Goal: Task Accomplishment & Management: Complete application form

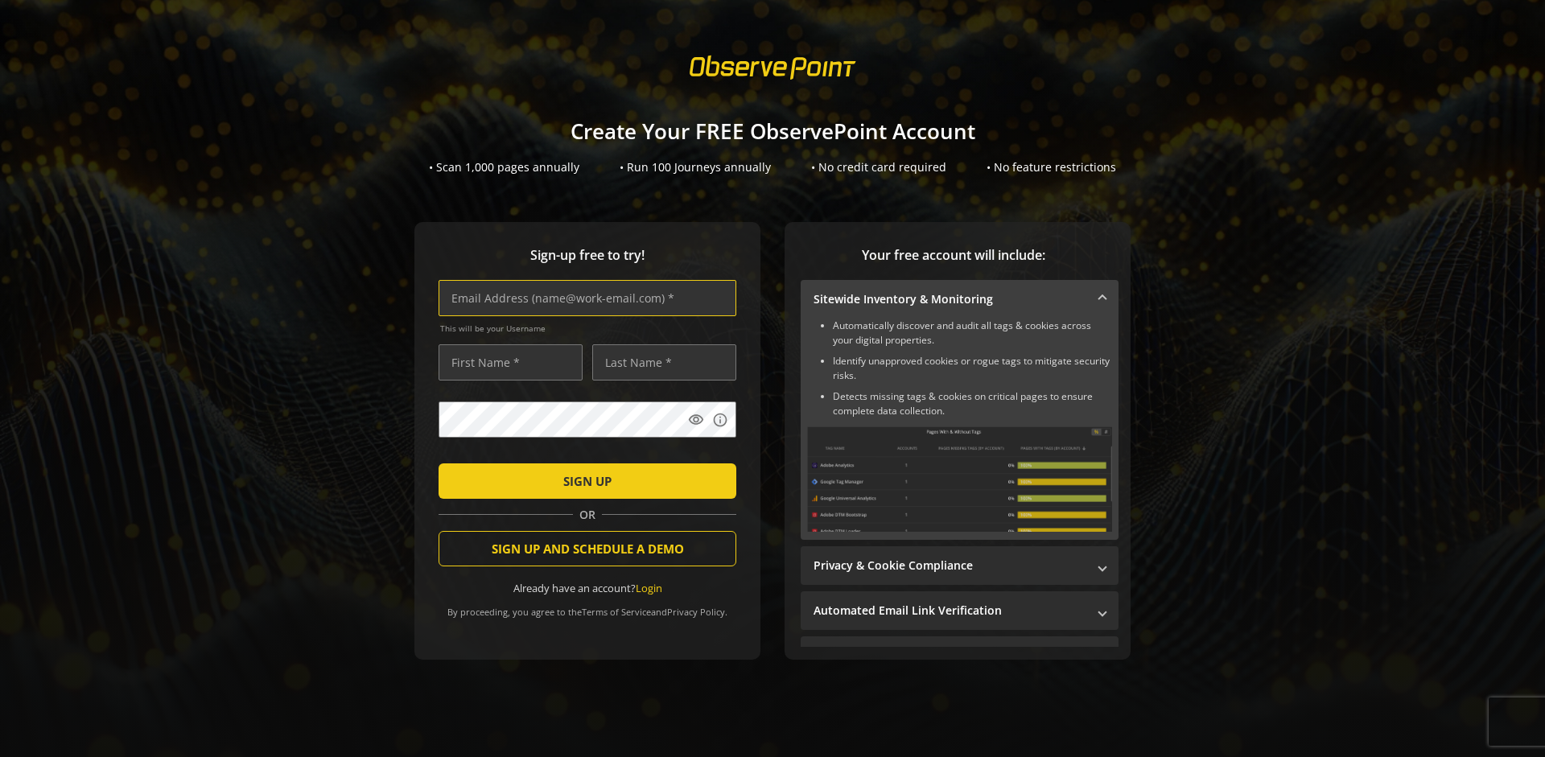
click at [584, 298] on input "text" at bounding box center [588, 298] width 298 height 36
type input "[EMAIL_ADDRESS][DOMAIN_NAME]"
click at [506, 362] on input "text" at bounding box center [511, 362] width 144 height 36
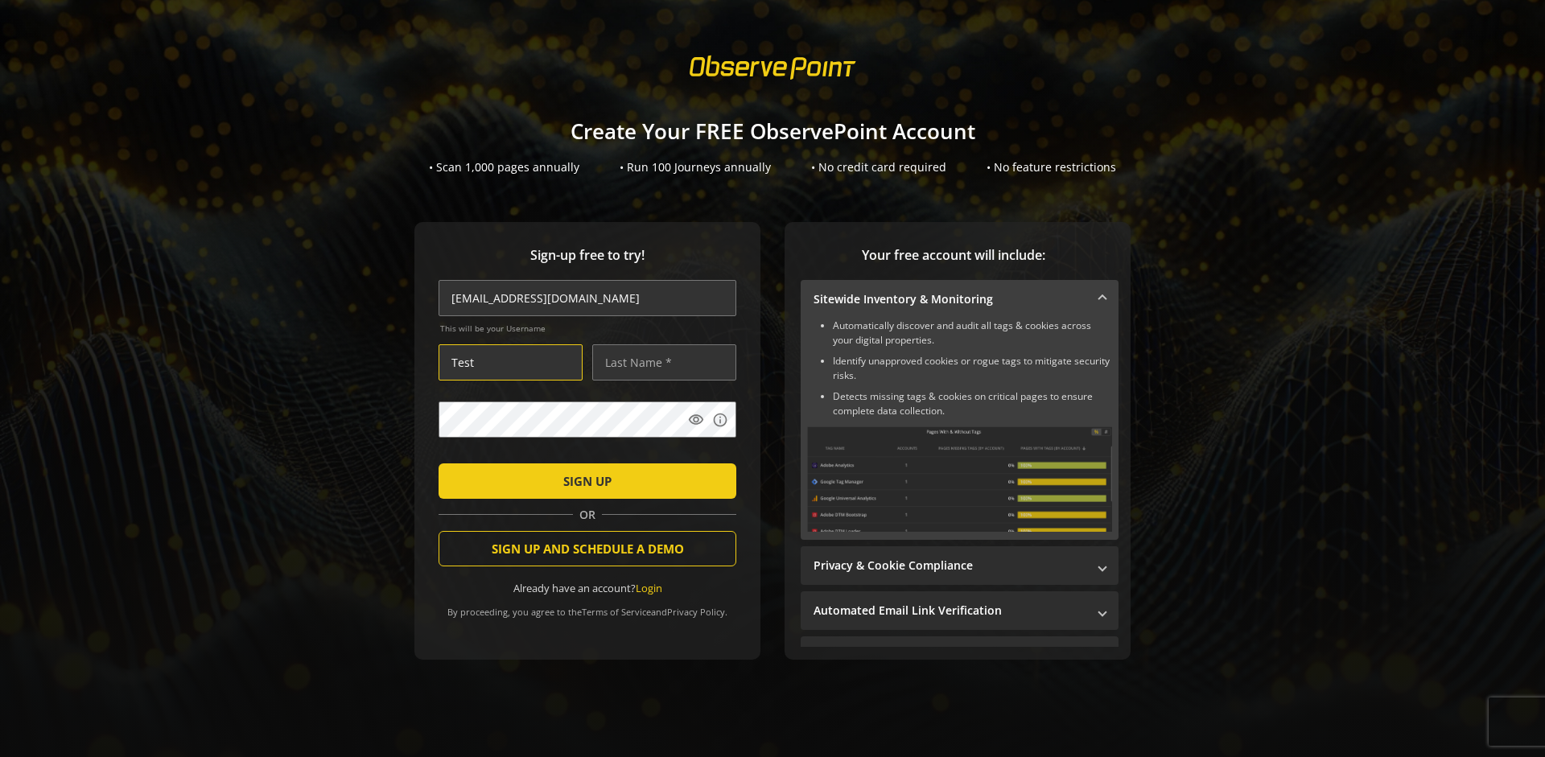
type input "Test"
click at [660, 362] on input "text" at bounding box center [664, 362] width 144 height 36
type input "Test"
click at [584, 480] on span "SIGN UP" at bounding box center [587, 481] width 48 height 29
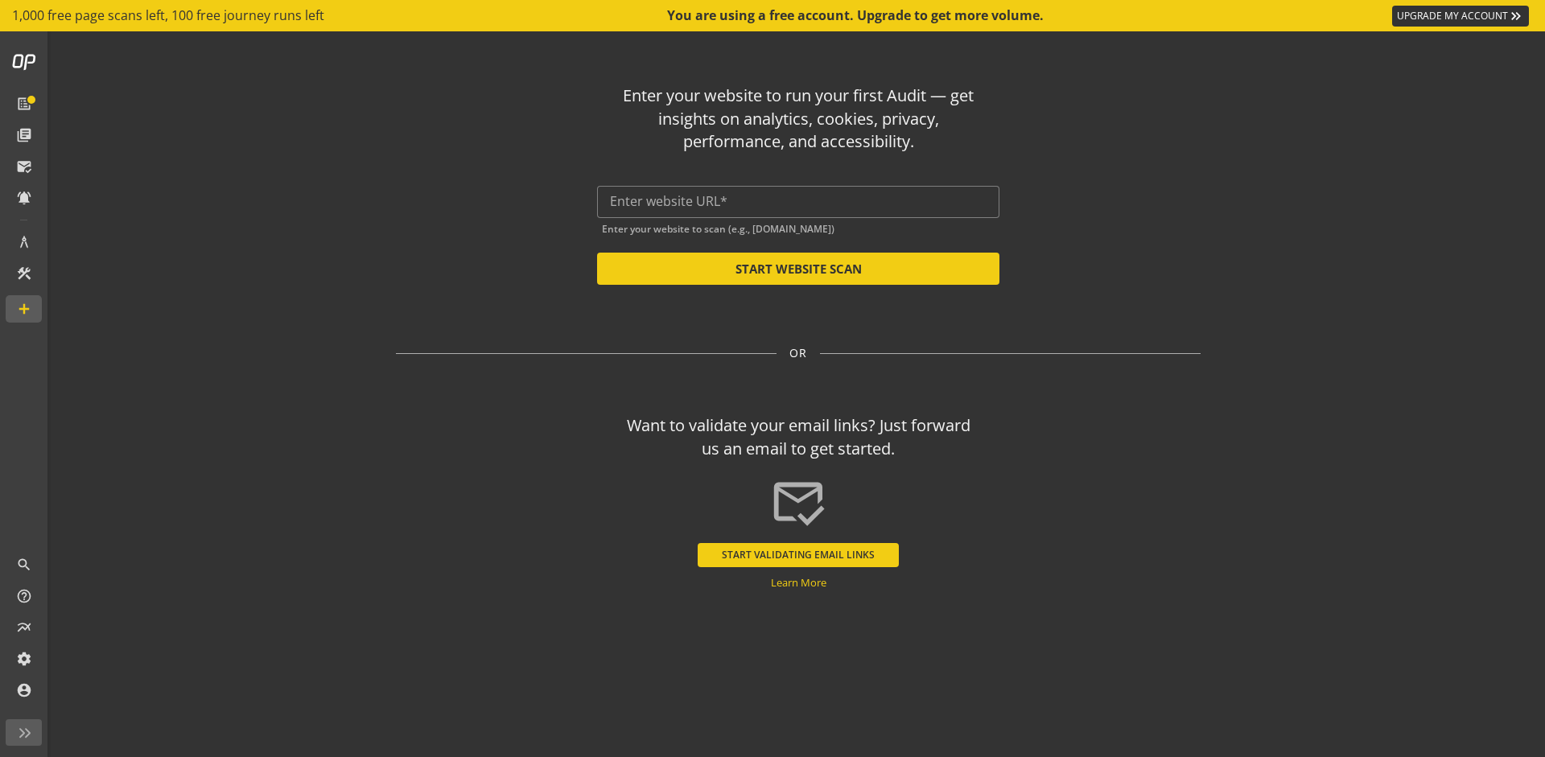
click at [798, 555] on button "START VALIDATING EMAIL LINKS" at bounding box center [798, 555] width 201 height 24
